Goal: Task Accomplishment & Management: Manage account settings

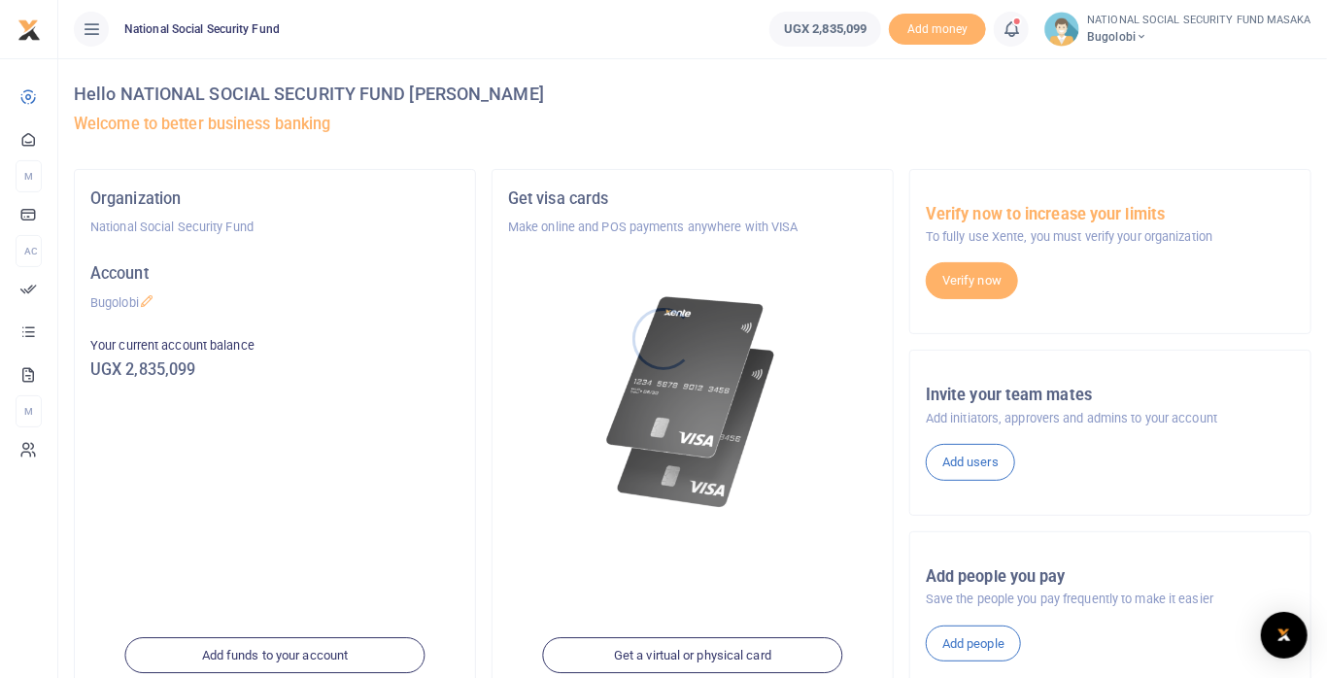
click at [1013, 27] on div at bounding box center [663, 339] width 1327 height 678
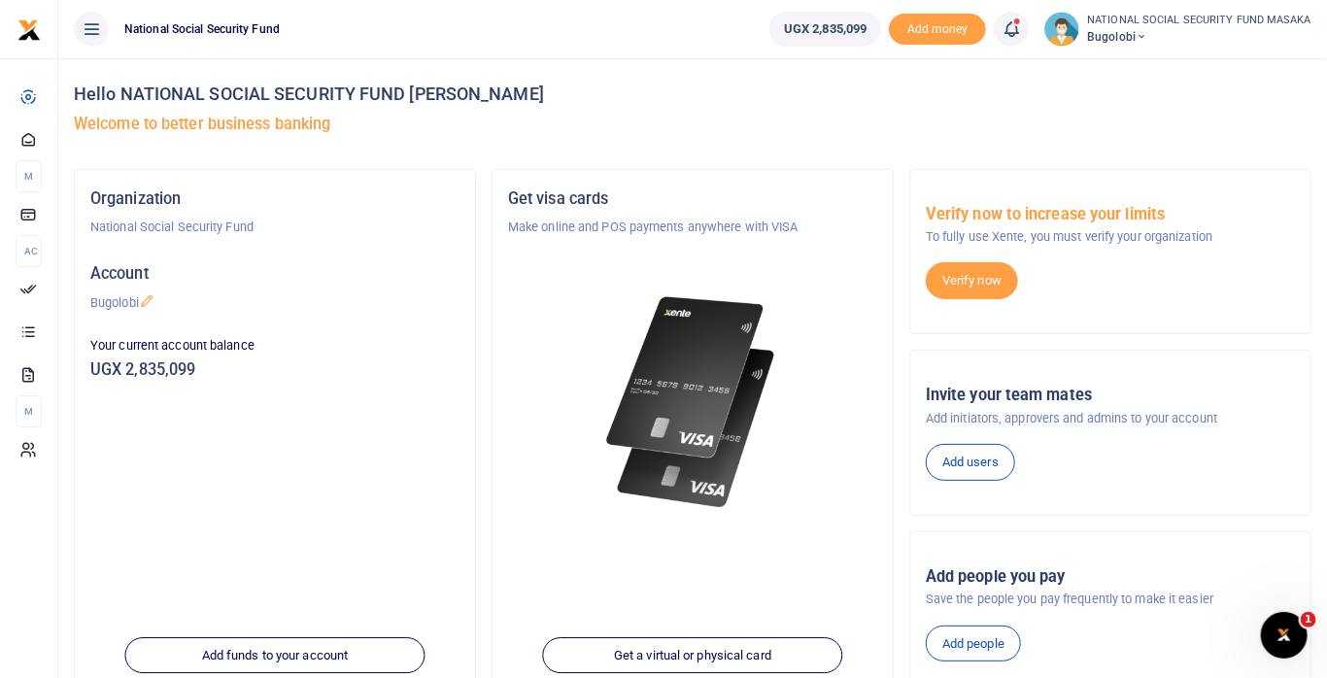
click at [1017, 32] on icon at bounding box center [1010, 28] width 19 height 21
click at [907, 133] on h6 "Transactions to act upon" at bounding box center [905, 128] width 216 height 16
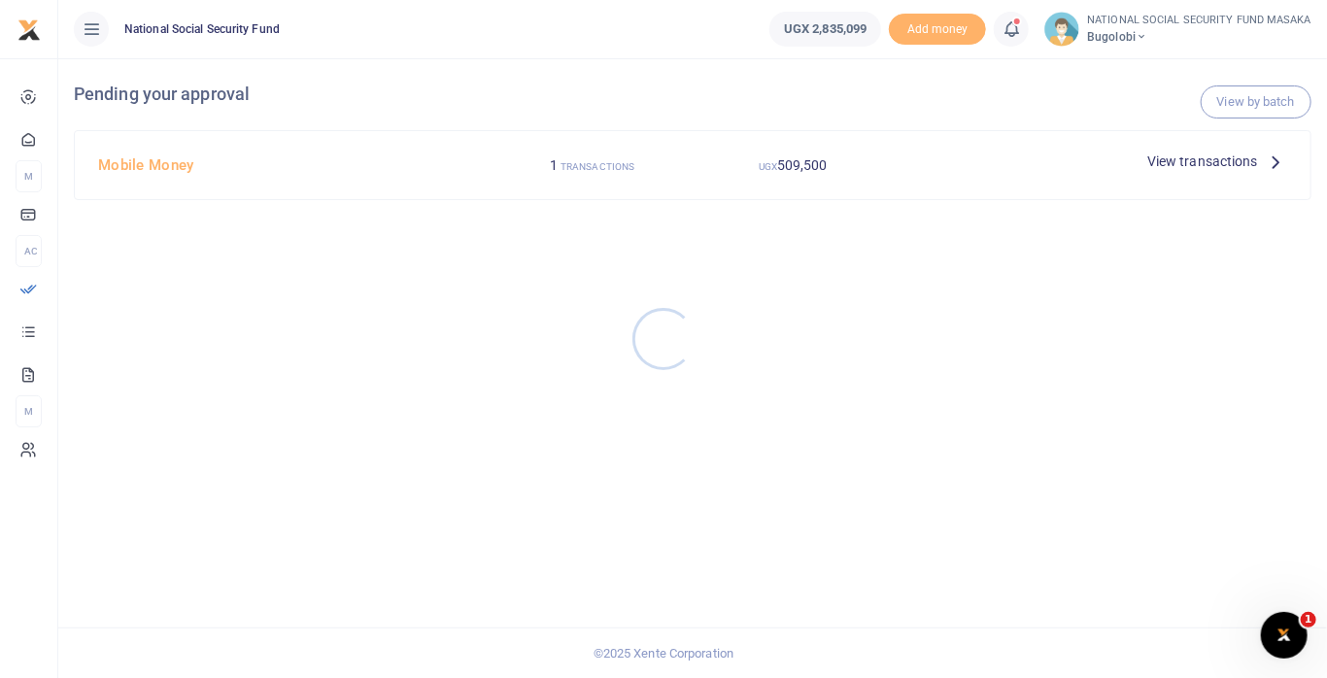
click at [1214, 165] on div at bounding box center [663, 339] width 1327 height 678
click at [1259, 158] on p "View transactions" at bounding box center [1217, 161] width 140 height 21
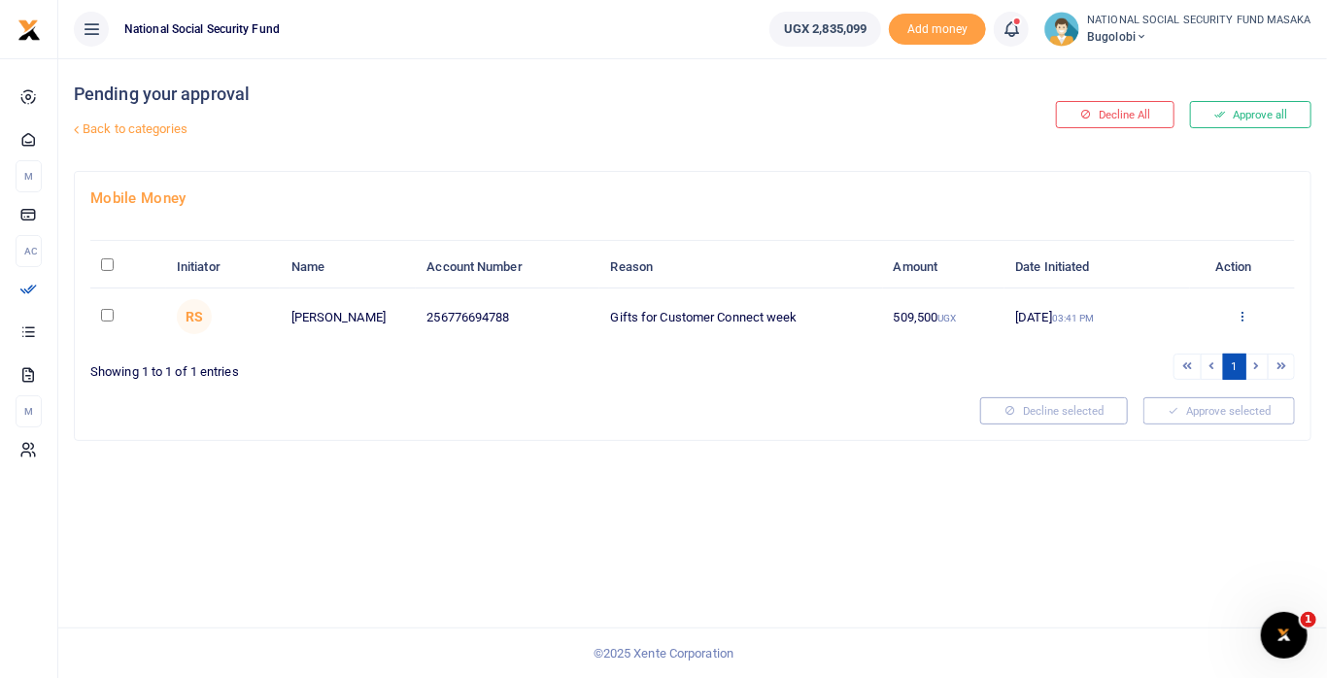
click at [1240, 316] on icon at bounding box center [1243, 316] width 13 height 14
click at [1164, 339] on link "Approve" at bounding box center [1172, 348] width 153 height 27
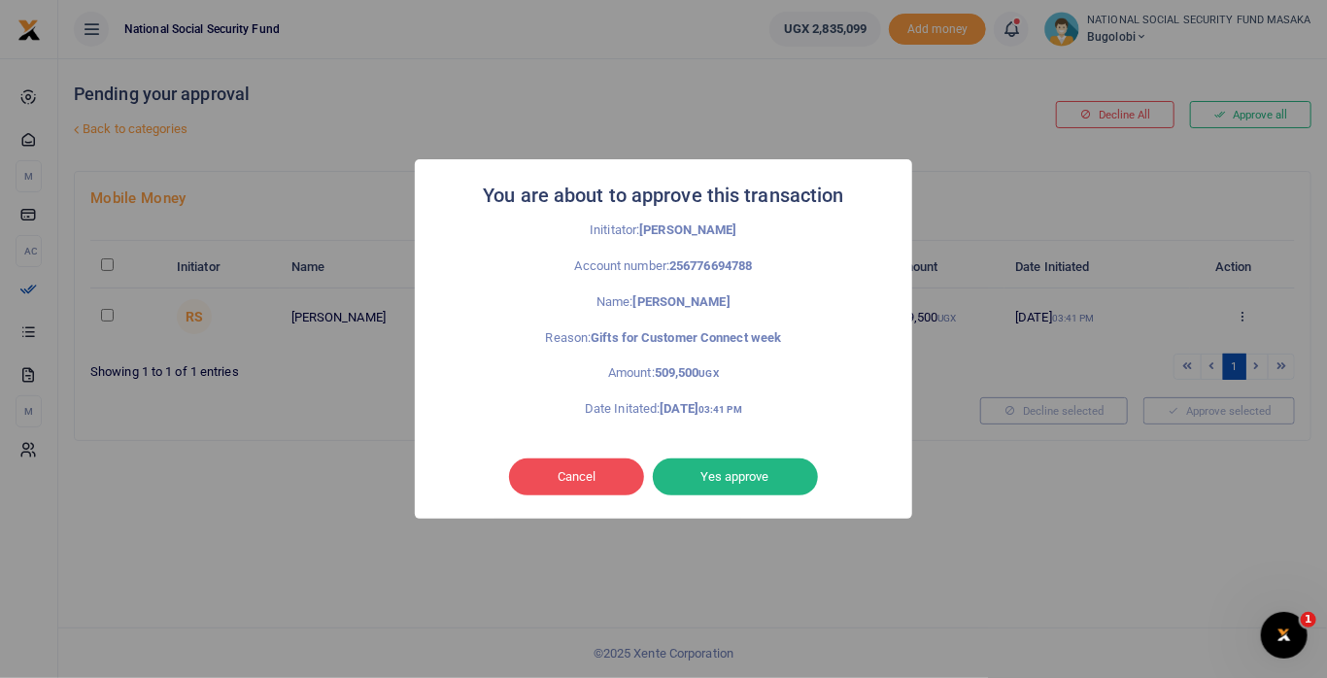
click at [768, 479] on button "Yes approve" at bounding box center [735, 476] width 165 height 37
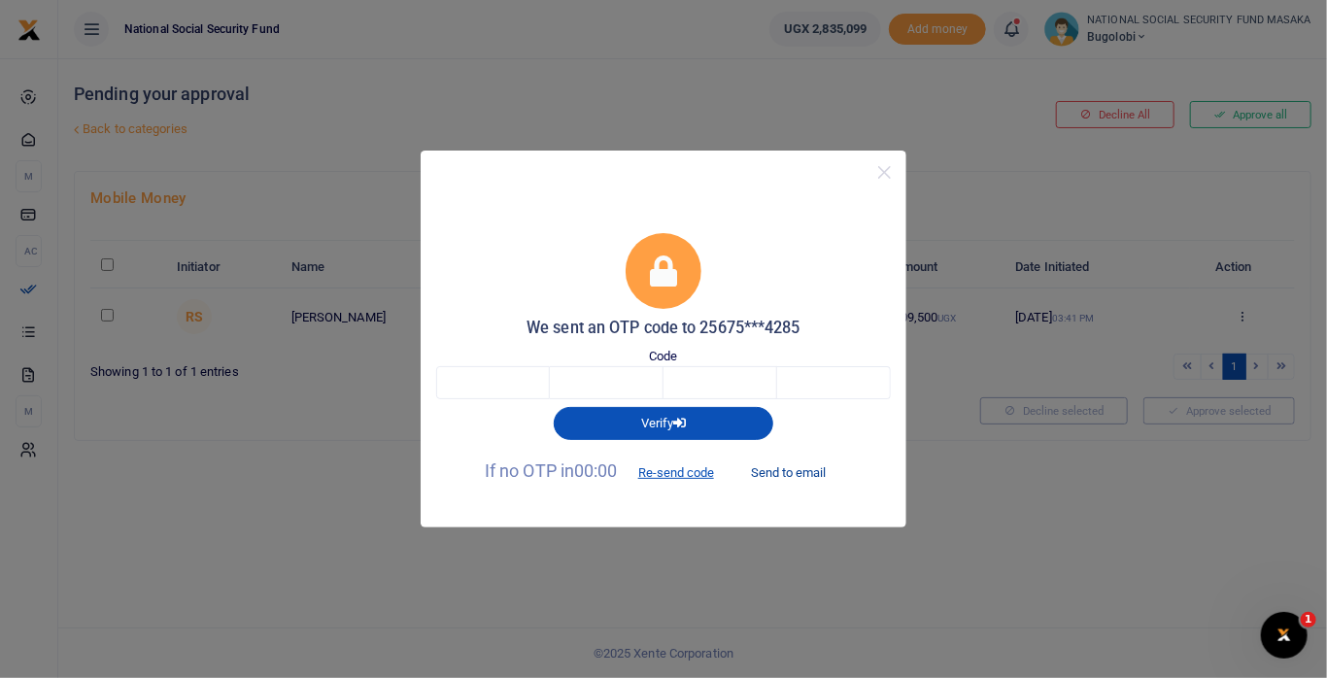
click at [816, 469] on button "Send to email" at bounding box center [788, 472] width 108 height 33
click at [514, 377] on input "text" at bounding box center [493, 382] width 114 height 33
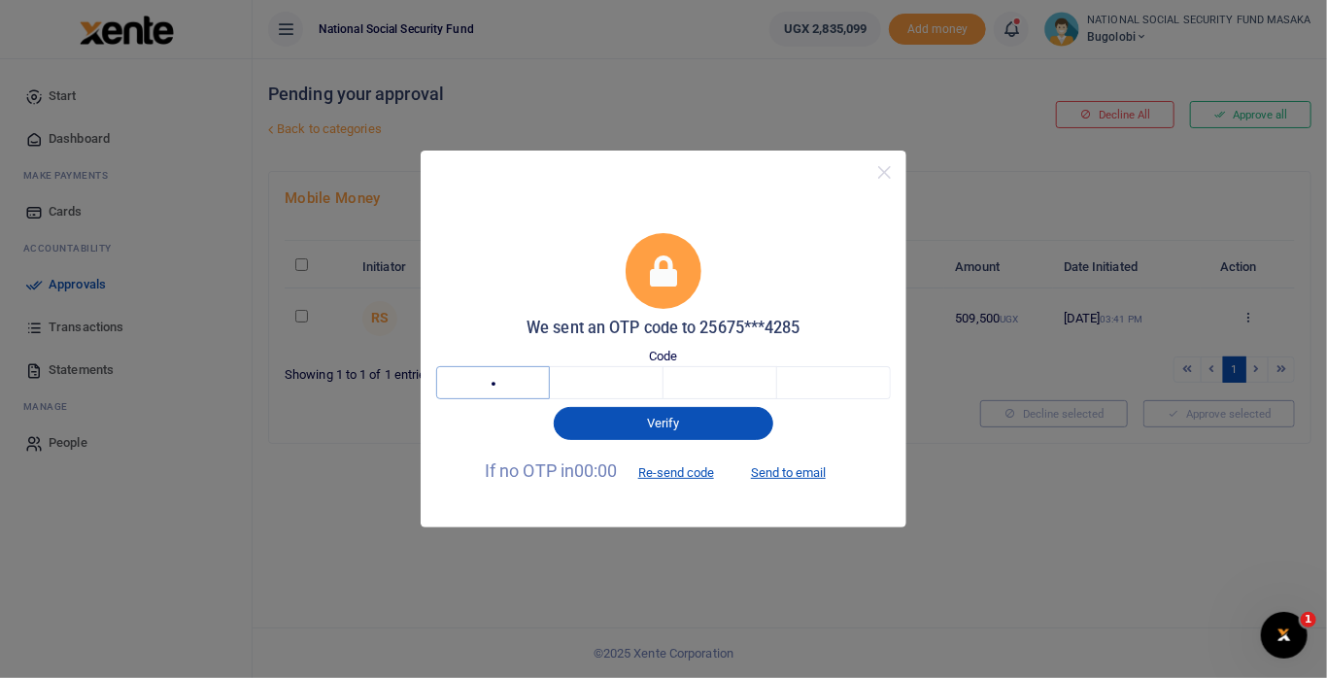
type input "8"
type input "5"
type input "4"
type input "7"
